Goal: Task Accomplishment & Management: Complete application form

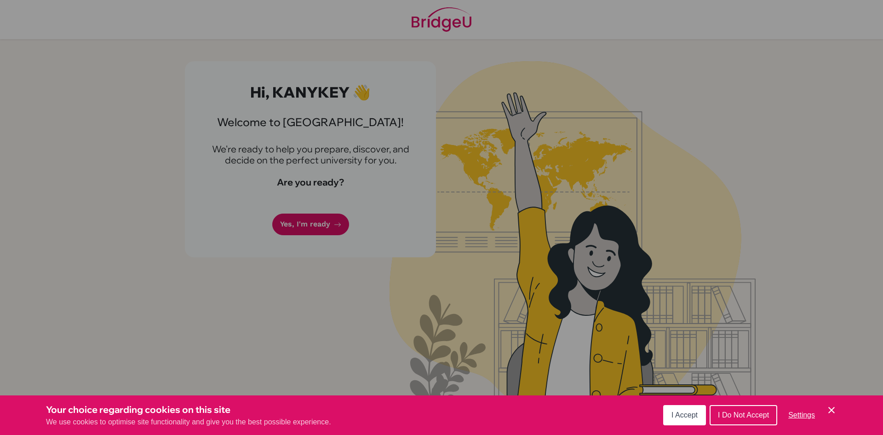
click at [686, 415] on span "I Accept" at bounding box center [685, 415] width 26 height 8
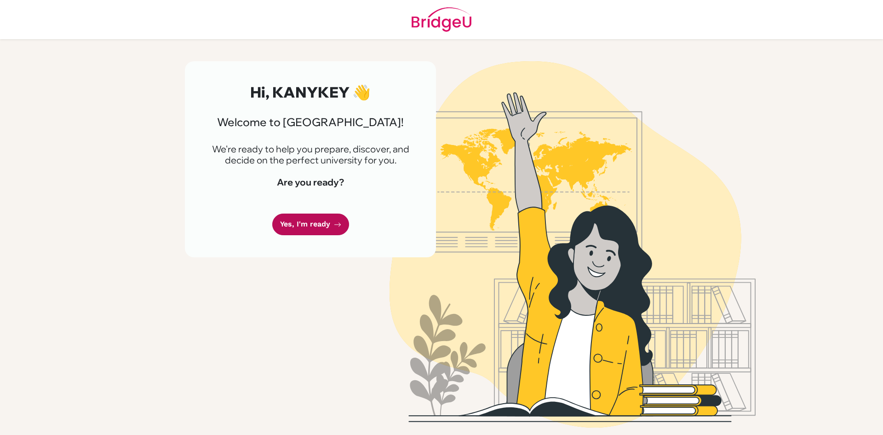
click at [334, 229] on link "Yes, I'm ready" at bounding box center [310, 224] width 77 height 22
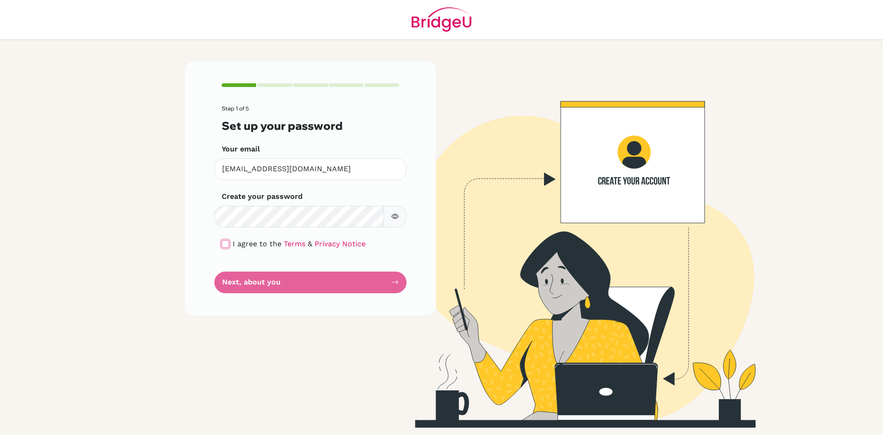
click at [222, 242] on input "checkbox" at bounding box center [225, 243] width 7 height 7
checkbox input "true"
click at [397, 217] on icon "button" at bounding box center [395, 216] width 7 height 7
click at [334, 279] on button "Next, about you" at bounding box center [310, 282] width 192 height 22
